Goal: Task Accomplishment & Management: Manage account settings

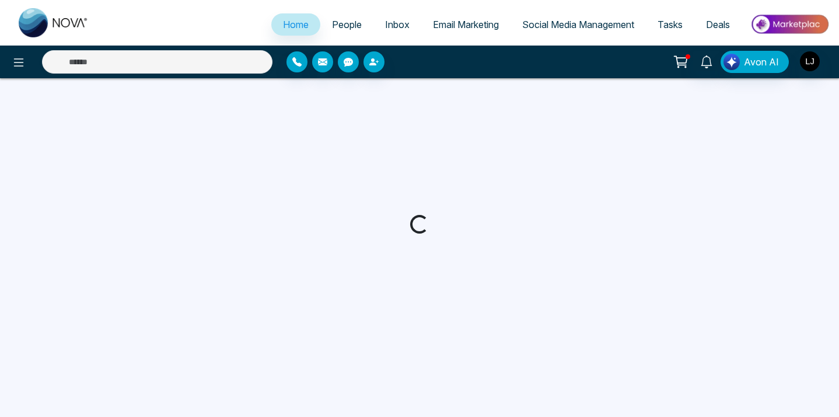
select select "*"
click at [804, 63] on img "button" at bounding box center [809, 61] width 20 height 20
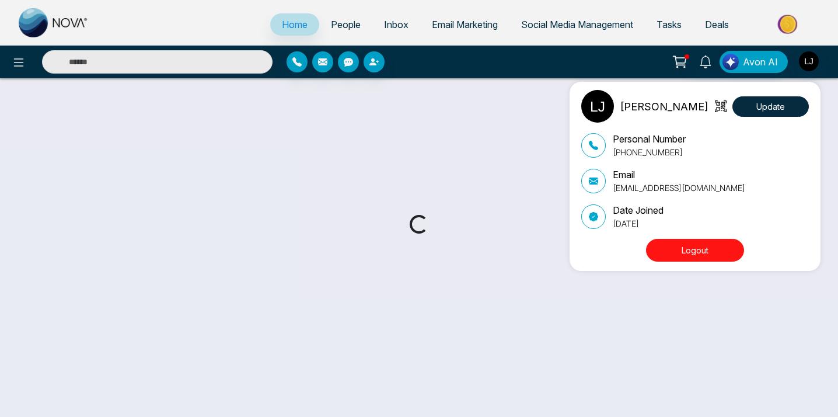
click at [686, 250] on button "Logout" at bounding box center [695, 250] width 98 height 23
click at [685, 256] on button "Logout" at bounding box center [697, 250] width 98 height 23
click at [701, 253] on button "Logout" at bounding box center [697, 250] width 98 height 23
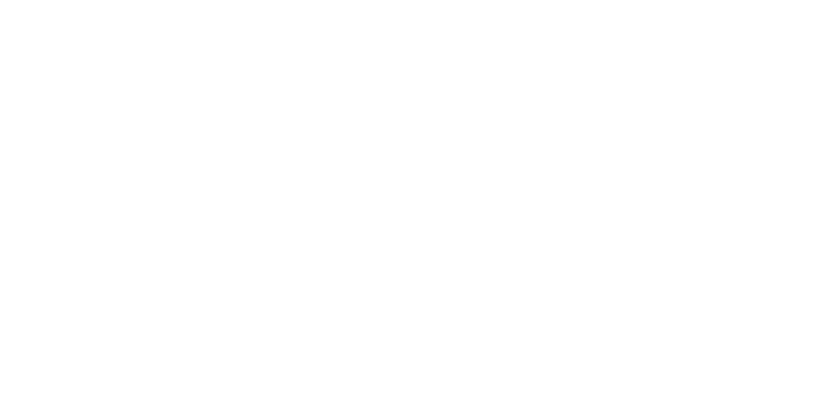
click at [609, 30] on body at bounding box center [419, 208] width 838 height 417
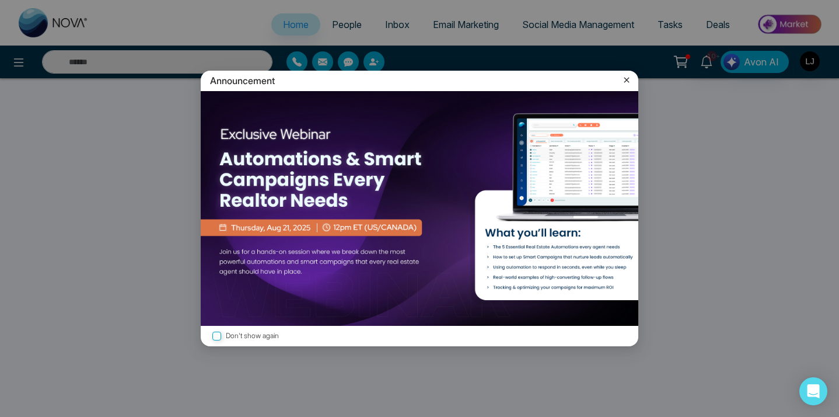
click at [633, 84] on div "Announcement" at bounding box center [420, 81] width 438 height 20
select select "*"
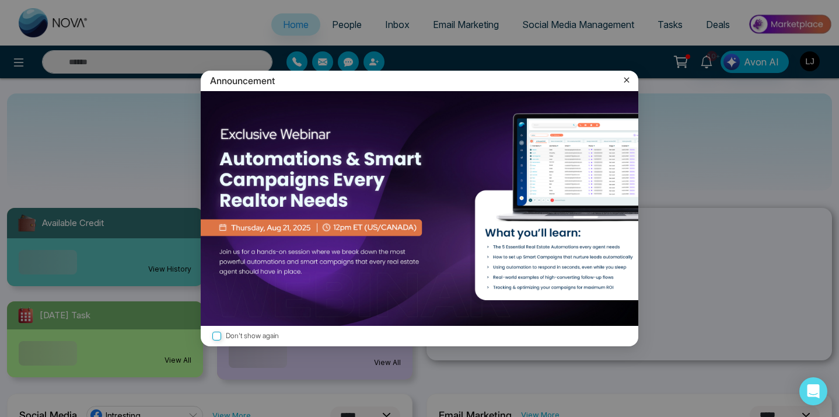
click at [625, 82] on icon at bounding box center [627, 80] width 12 height 12
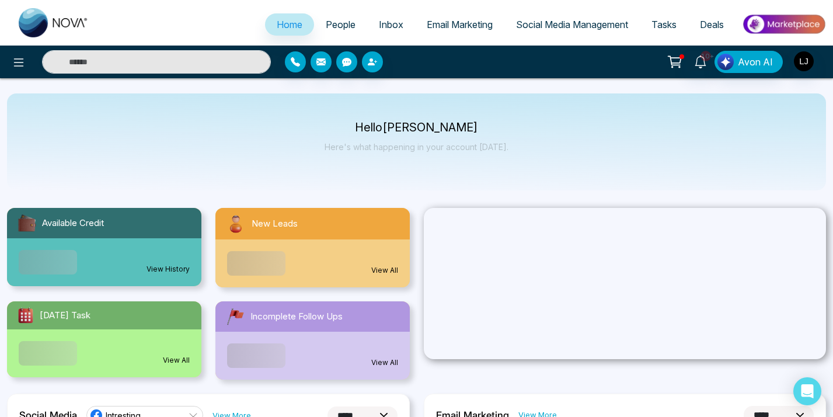
click at [572, 30] on link "Social Media Management" at bounding box center [571, 24] width 135 height 22
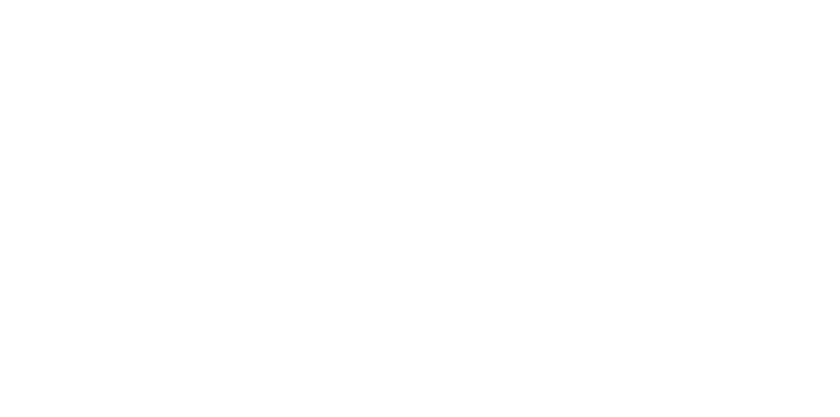
select select "*"
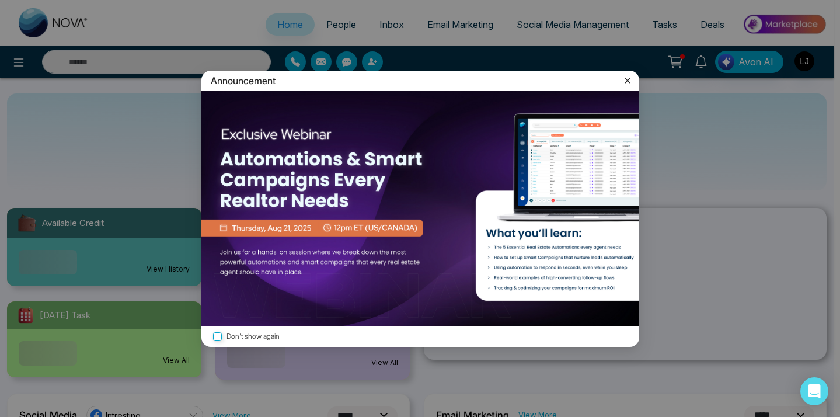
click at [563, 65] on div "Announcement Don't show again" at bounding box center [420, 208] width 840 height 417
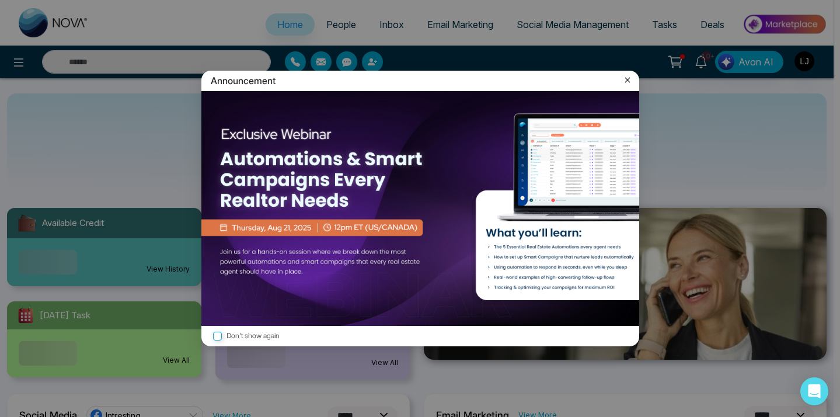
click at [626, 83] on icon at bounding box center [627, 80] width 12 height 12
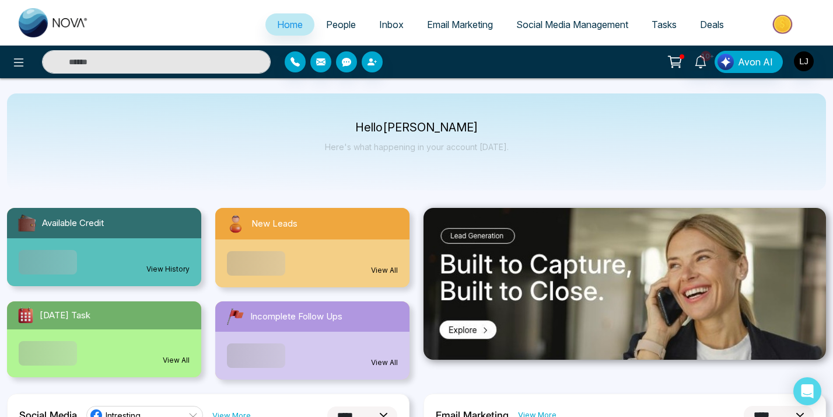
click at [565, 29] on span "Social Media Management" at bounding box center [572, 25] width 112 height 12
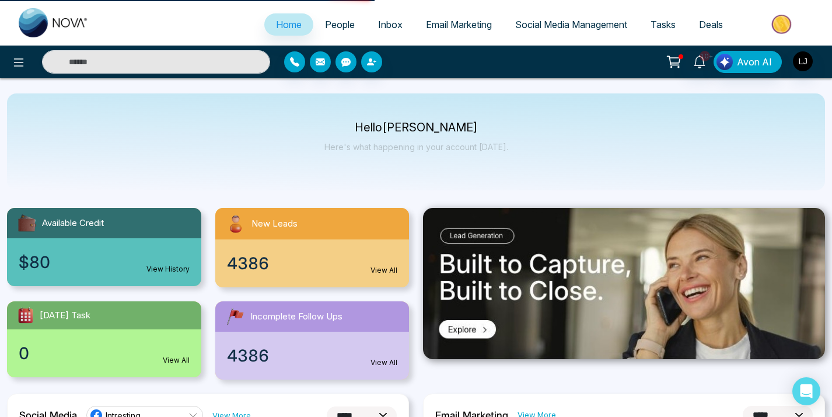
click at [575, 75] on div "10+ Avon AI" at bounding box center [416, 62] width 832 height 33
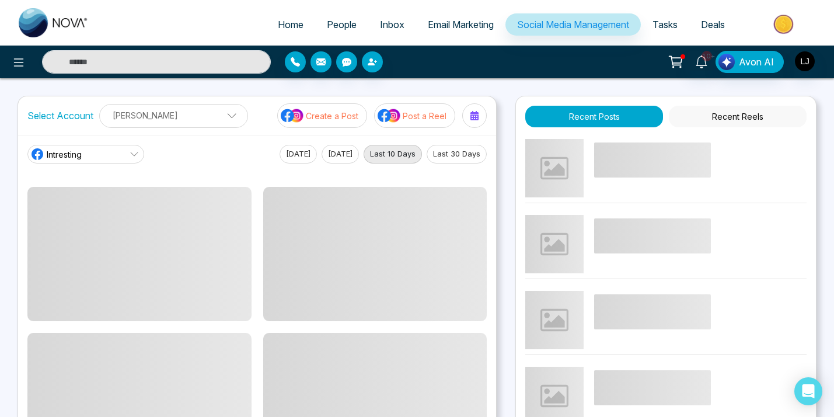
click at [516, 65] on div "10+ Avon AI" at bounding box center [660, 62] width 333 height 22
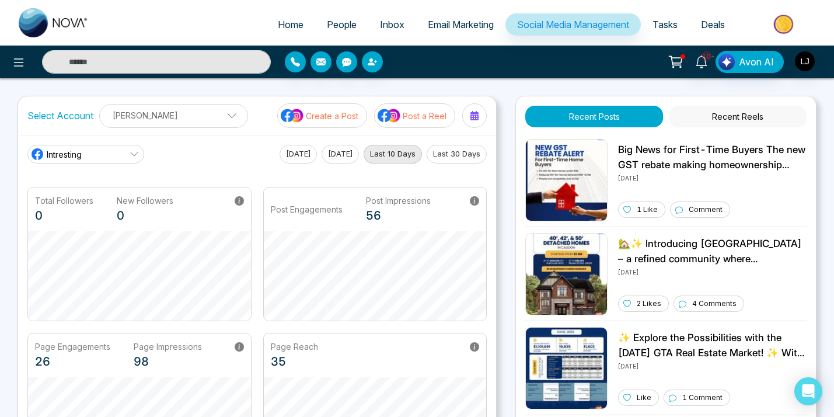
click at [113, 149] on link "Intresting" at bounding box center [85, 154] width 117 height 19
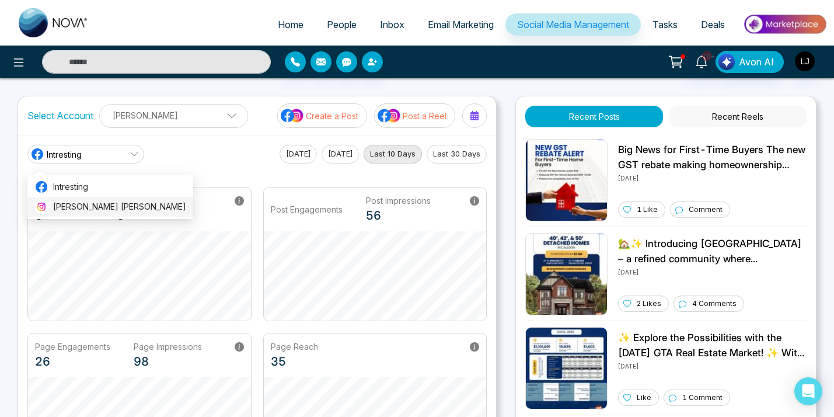
click at [90, 207] on span "Lokesh Avinash Joshi" at bounding box center [119, 206] width 133 height 13
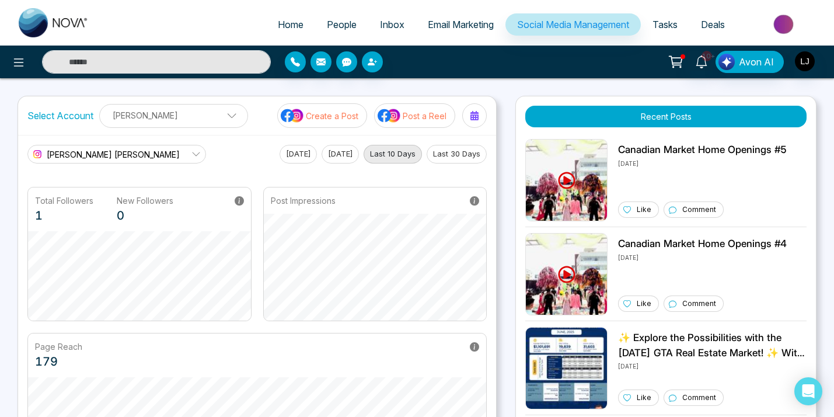
click at [482, 62] on div at bounding box center [382, 61] width 208 height 21
click at [509, 83] on div "Home People Inbox Email Marketing Social Media Management Tasks Deals 10+ Avon …" at bounding box center [417, 377] width 834 height 754
click at [440, 19] on span "Email Marketing" at bounding box center [461, 25] width 66 height 12
click at [530, 72] on div "10+ Avon AI" at bounding box center [660, 62] width 333 height 22
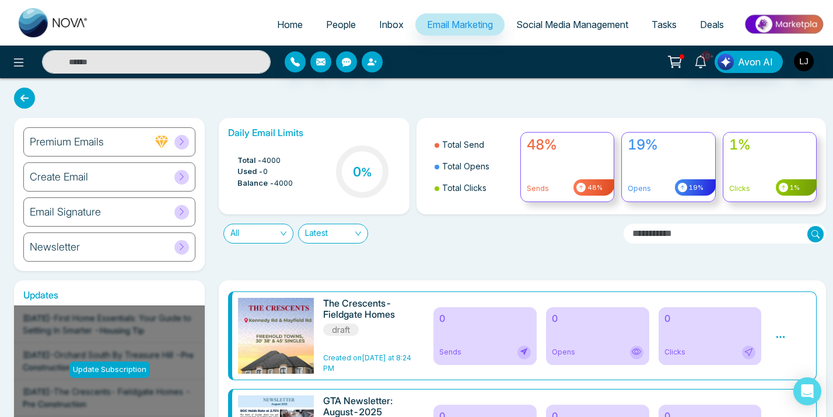
click at [578, 26] on span "Social Media Management" at bounding box center [572, 25] width 112 height 12
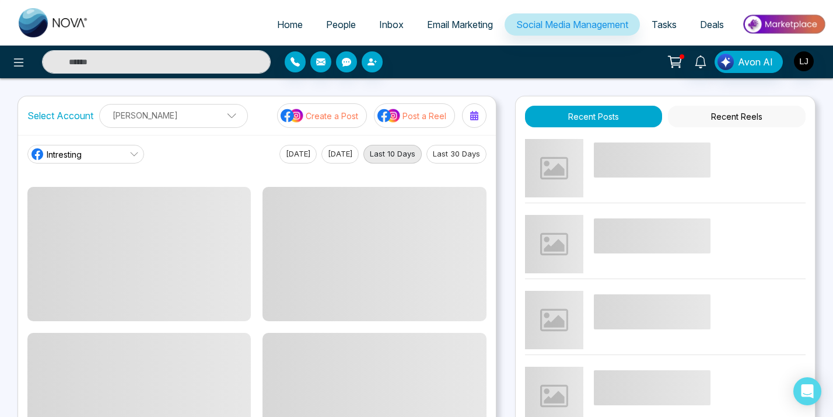
click at [540, 77] on div "Avon AI" at bounding box center [416, 62] width 833 height 33
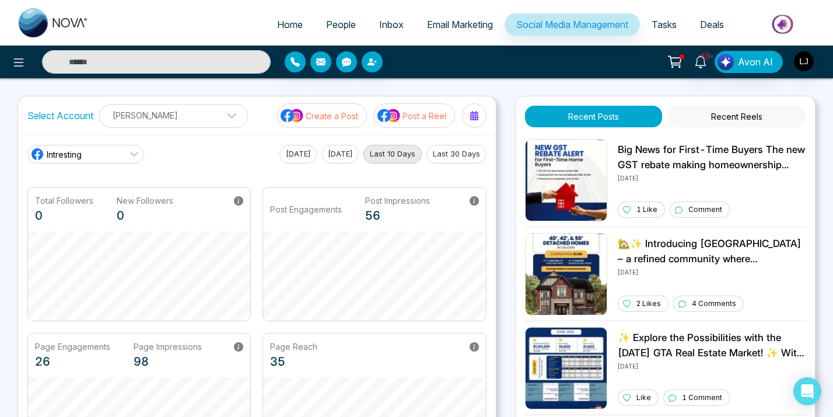
click at [111, 162] on link "Intresting" at bounding box center [85, 154] width 117 height 19
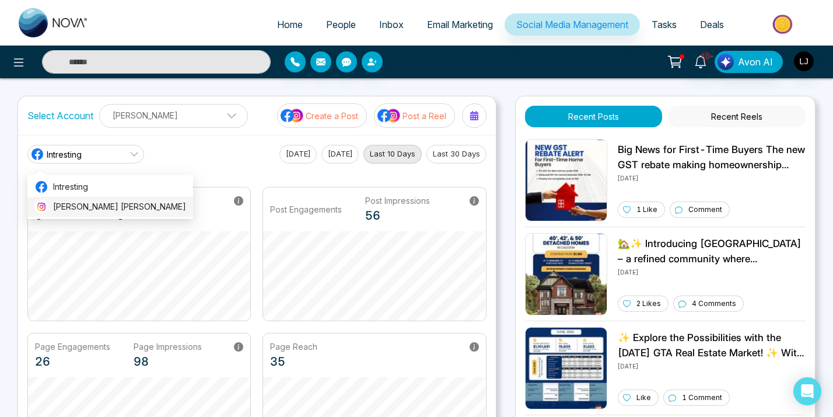
click at [79, 200] on li "Lokesh Avinash Joshi" at bounding box center [110, 207] width 166 height 20
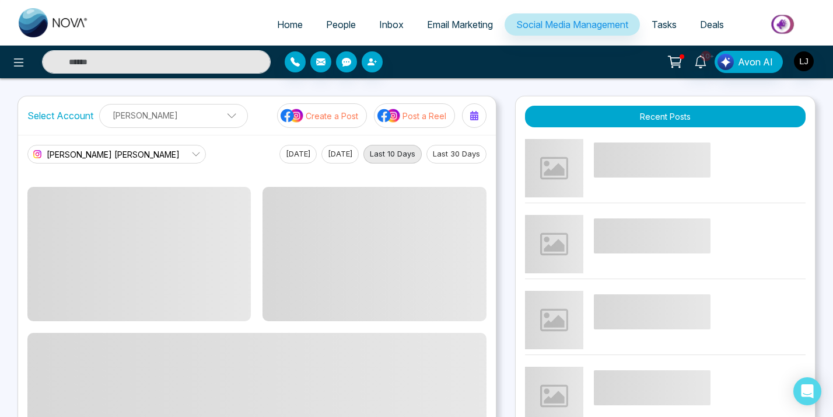
click at [599, 65] on div "10+ Avon AI" at bounding box center [659, 62] width 333 height 22
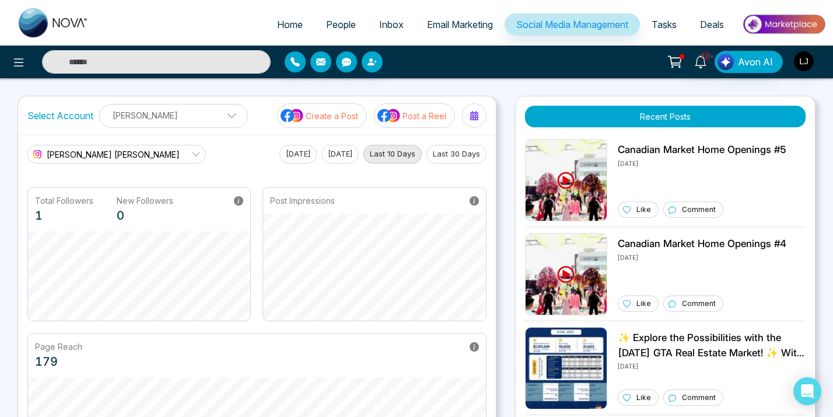
click at [614, 65] on div "10+ Avon AI" at bounding box center [659, 62] width 333 height 22
click at [515, 75] on div "10+ Avon AI" at bounding box center [416, 62] width 833 height 33
click at [330, 148] on button "Yesterday" at bounding box center [339, 154] width 37 height 19
click at [240, 158] on div "Lokesh Avinash Joshi Today Yesterday Last 10 Days Last 30 Days" at bounding box center [256, 154] width 459 height 19
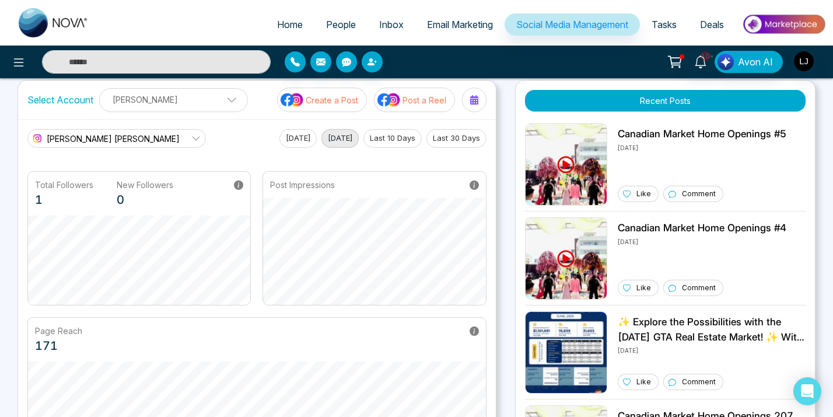
scroll to position [13, 0]
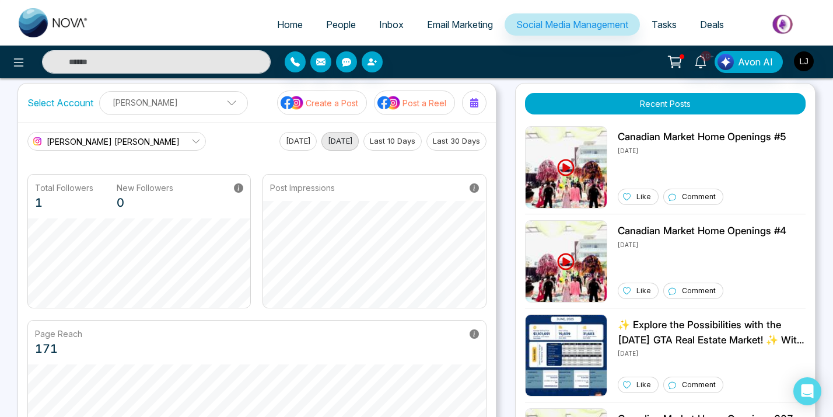
click at [456, 139] on button "Last 30 Days" at bounding box center [456, 141] width 60 height 19
click at [247, 159] on main "Lokesh Avinash Joshi Today Yesterday Last 10 Days Last 30 Days Total Followers …" at bounding box center [256, 293] width 459 height 322
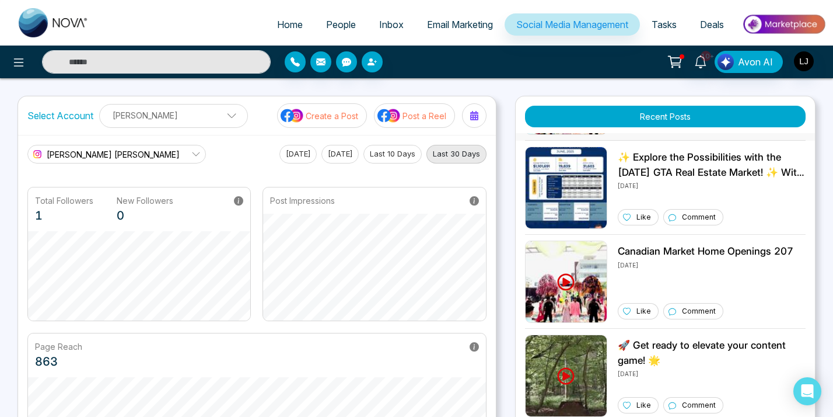
scroll to position [0, 0]
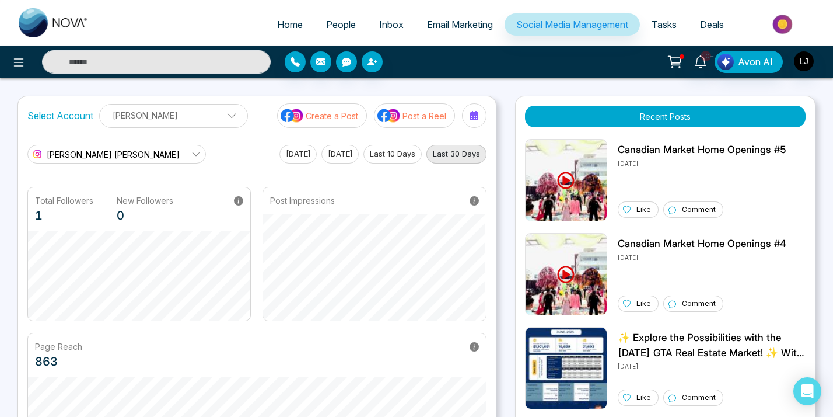
click at [483, 82] on div "Home People Inbox Email Marketing Social Media Management Tasks Deals 10+ Avon …" at bounding box center [416, 377] width 833 height 754
click at [171, 121] on p "Lokesh Joshi" at bounding box center [174, 115] width 134 height 19
click at [470, 68] on div at bounding box center [382, 61] width 194 height 21
click at [806, 62] on img "button" at bounding box center [804, 61] width 20 height 20
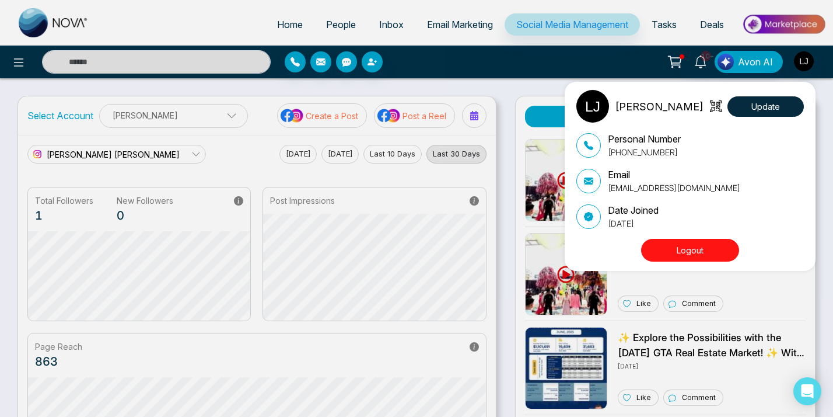
click at [711, 253] on button "Logout" at bounding box center [690, 250] width 98 height 23
